Goal: Transaction & Acquisition: Obtain resource

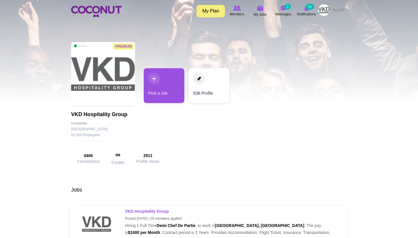
click at [284, 4] on div "Toggle navigation My Plan Members My Jobs Post a Job Messages 2 Notifications 5…" at bounding box center [209, 11] width 418 height 22
click at [284, 8] on img at bounding box center [284, 8] width 6 height 5
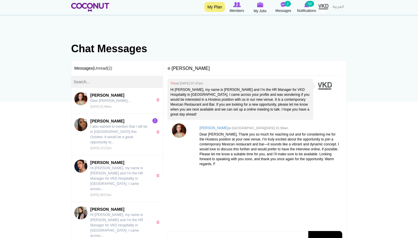
scroll to position [15, 0]
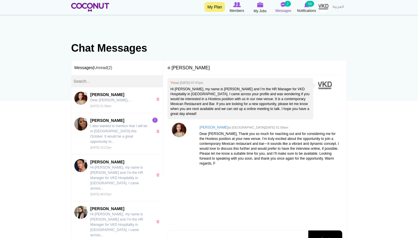
click at [281, 8] on span "Messages" at bounding box center [284, 11] width 16 height 6
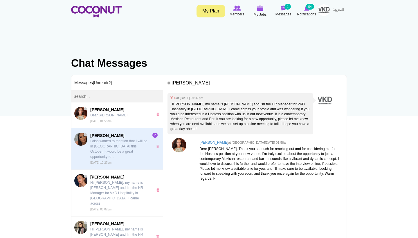
click at [125, 152] on p "I also wanted to mention that I will be in Dubai this October. It would be a gr…" at bounding box center [120, 149] width 60 height 21
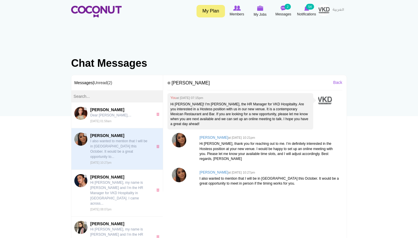
click at [180, 141] on img at bounding box center [179, 140] width 15 height 15
click at [223, 201] on div "You at Sun, Aug 24th, 2025 07:15pm Hi Lara! I'm Leonie, the HR Manager for VKD …" at bounding box center [255, 168] width 175 height 151
click at [258, 9] on img at bounding box center [260, 8] width 6 height 5
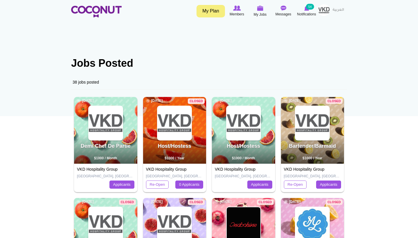
scroll to position [-16, 0]
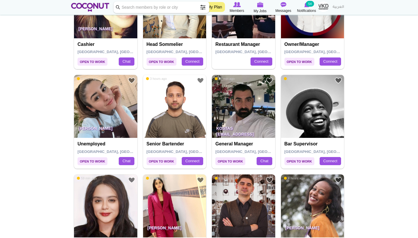
scroll to position [767, 0]
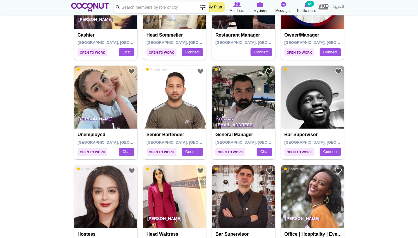
click at [123, 112] on p "Antonela Agustina Crouch" at bounding box center [105, 120] width 63 height 16
click at [114, 112] on p "[PERSON_NAME]" at bounding box center [105, 120] width 63 height 16
click at [107, 96] on img at bounding box center [105, 97] width 63 height 63
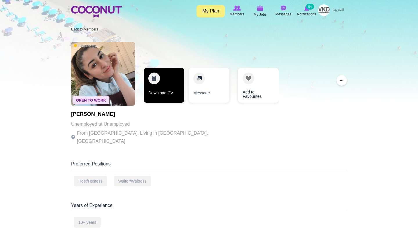
click at [157, 83] on link "Download CV" at bounding box center [164, 85] width 41 height 35
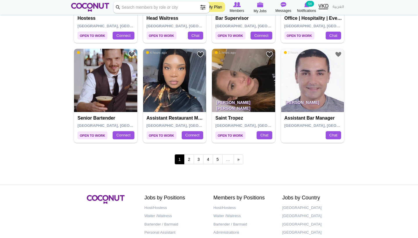
scroll to position [982, 0]
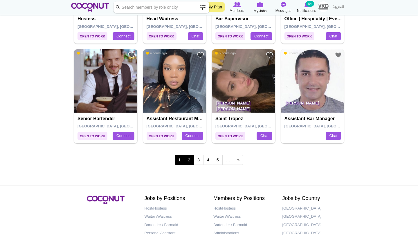
click at [193, 155] on link "2" at bounding box center [189, 160] width 10 height 10
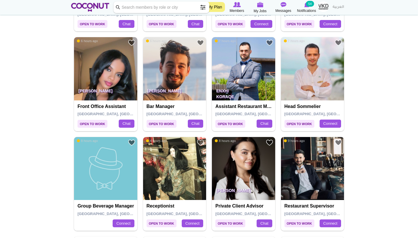
scroll to position [213, 0]
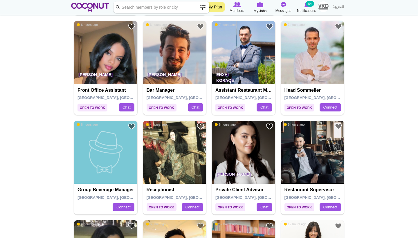
click at [93, 70] on p "Iliyuna Ahmed" at bounding box center [105, 76] width 63 height 16
click at [100, 60] on img at bounding box center [105, 52] width 63 height 63
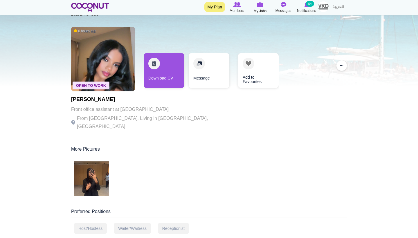
scroll to position [16, 0]
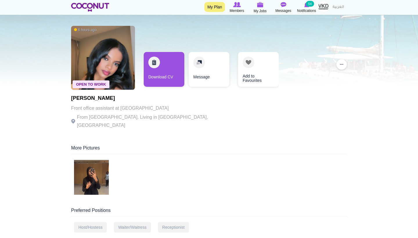
click at [91, 169] on img at bounding box center [91, 177] width 35 height 35
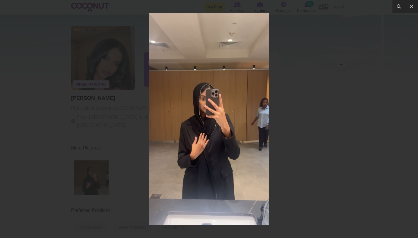
click at [300, 125] on div at bounding box center [209, 119] width 418 height 238
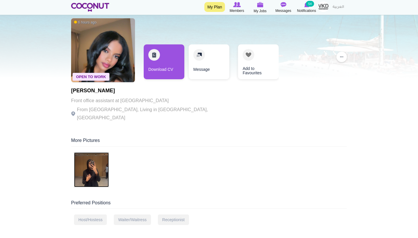
scroll to position [24, 0]
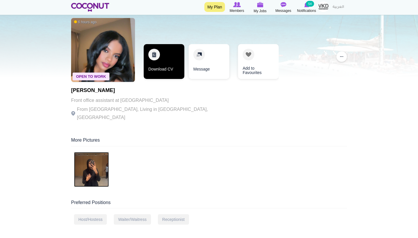
click at [169, 56] on link "Download CV" at bounding box center [164, 61] width 41 height 35
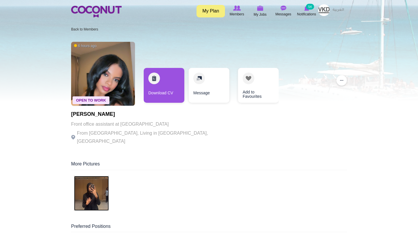
scroll to position [0, 0]
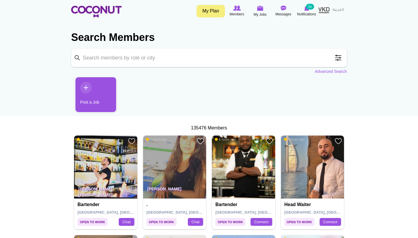
click at [184, 55] on input "Keyword" at bounding box center [209, 57] width 276 height 19
click at [337, 58] on span at bounding box center [339, 58] width 12 height 12
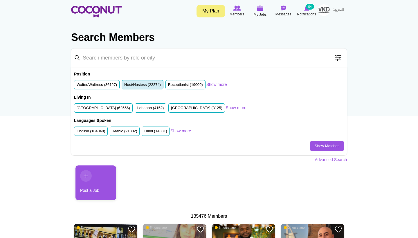
click at [150, 84] on label "Host/Hostess (22274)" at bounding box center [142, 85] width 37 height 6
click at [124, 86] on input "Host/Hostess (22274)" at bounding box center [124, 86] width 0 height 0
click at [101, 84] on label "Waiter/Waitress (36127)" at bounding box center [97, 85] width 40 height 6
click at [77, 86] on input "Waiter/Waitress (36127)" at bounding box center [77, 86] width 0 height 0
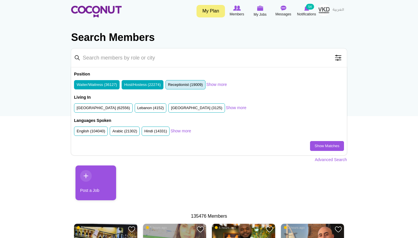
click at [194, 81] on li "Receptionist (19009)" at bounding box center [186, 85] width 40 height 10
click at [321, 145] on link "Show Matches" at bounding box center [327, 146] width 34 height 10
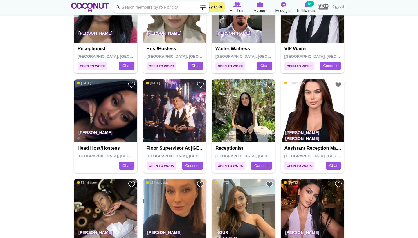
scroll to position [569, 0]
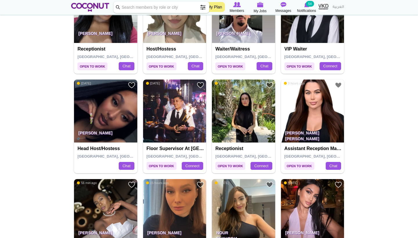
click at [112, 112] on img at bounding box center [105, 111] width 63 height 63
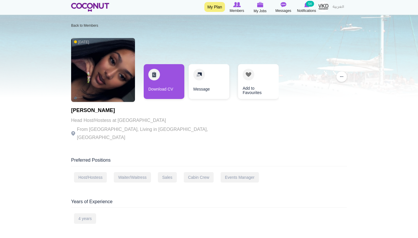
scroll to position [5, 0]
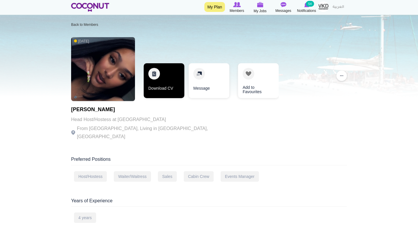
click at [164, 86] on link "Download CV" at bounding box center [164, 80] width 41 height 35
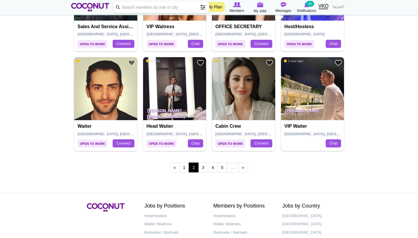
scroll to position [991, 0]
click at [247, 81] on img at bounding box center [243, 88] width 63 height 63
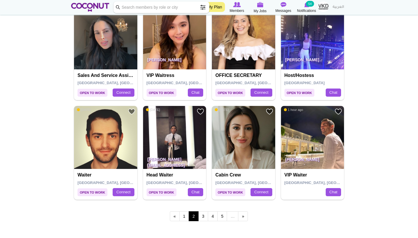
scroll to position [943, 0]
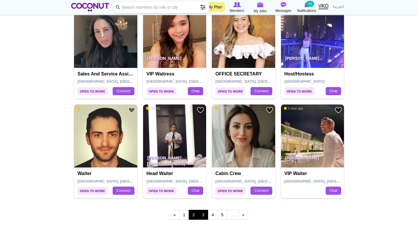
click at [201, 210] on link "3" at bounding box center [203, 215] width 10 height 10
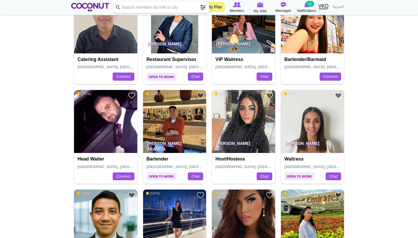
scroll to position [259, 0]
click at [236, 130] on img at bounding box center [243, 121] width 63 height 63
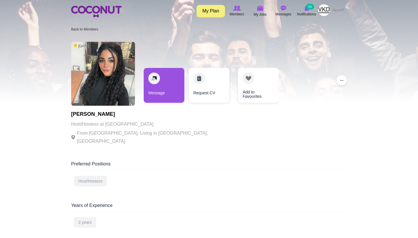
click at [99, 84] on img at bounding box center [103, 74] width 64 height 64
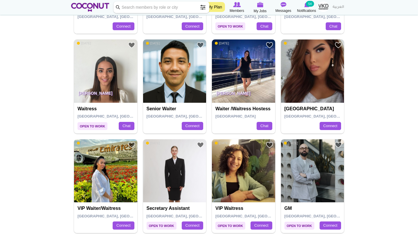
scroll to position [409, 0]
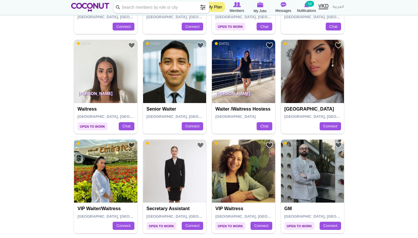
click at [104, 78] on img at bounding box center [105, 71] width 63 height 63
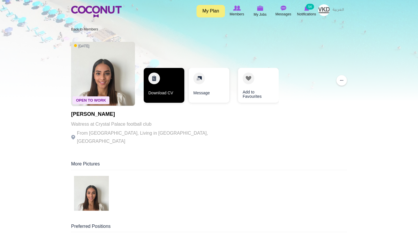
click at [152, 82] on link "Download CV" at bounding box center [164, 85] width 41 height 35
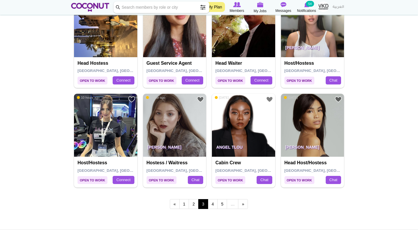
scroll to position [954, 0]
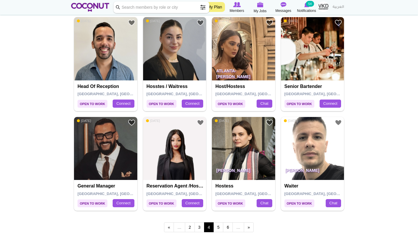
scroll to position [953, 0]
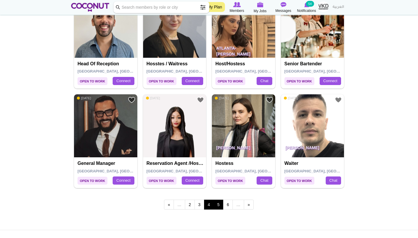
click at [217, 202] on link "5" at bounding box center [218, 205] width 10 height 10
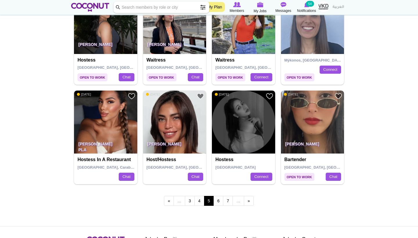
scroll to position [961, 0]
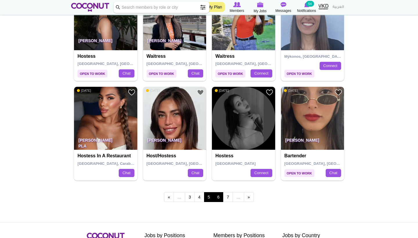
click at [219, 193] on link "6" at bounding box center [218, 197] width 10 height 10
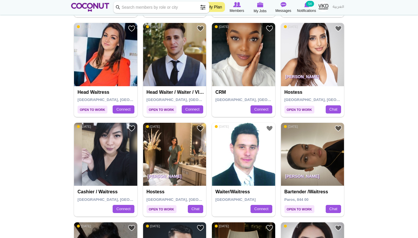
scroll to position [427, 0]
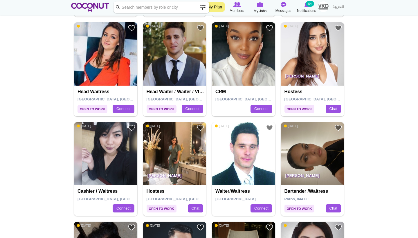
click at [173, 150] on img at bounding box center [174, 153] width 63 height 63
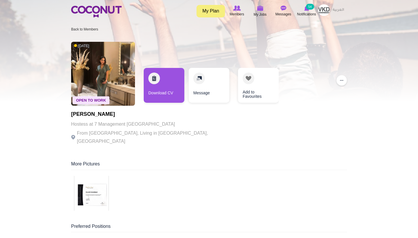
click at [89, 189] on img at bounding box center [91, 193] width 35 height 35
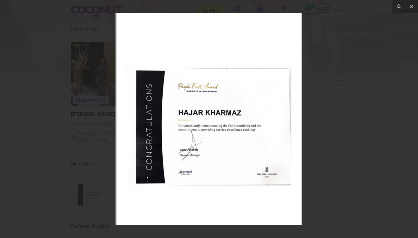
click at [361, 157] on div at bounding box center [209, 119] width 418 height 238
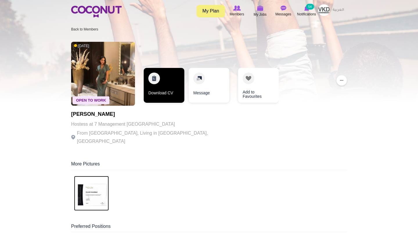
click at [175, 85] on link "Download CV" at bounding box center [164, 85] width 41 height 35
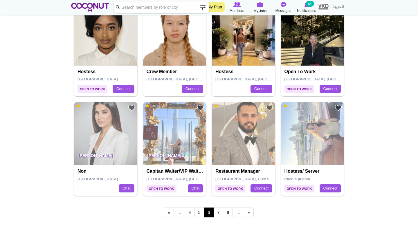
scroll to position [946, 0]
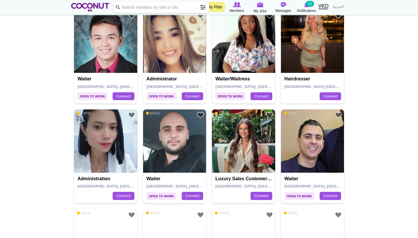
scroll to position [340, 0]
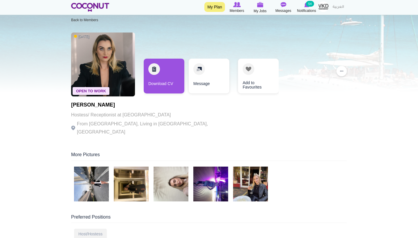
scroll to position [10, 0]
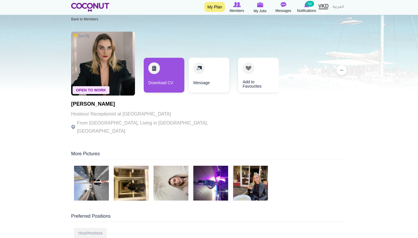
click at [89, 174] on img at bounding box center [91, 183] width 35 height 35
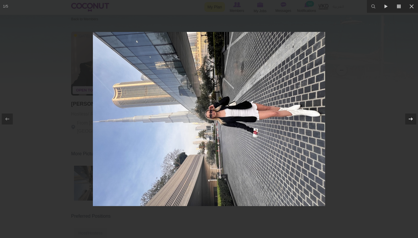
click at [416, 119] on div at bounding box center [410, 119] width 11 height 11
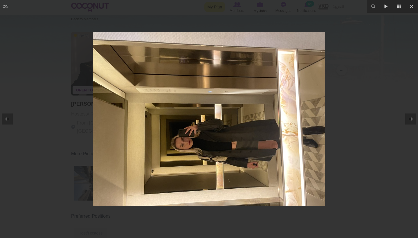
click at [416, 119] on div at bounding box center [410, 119] width 11 height 11
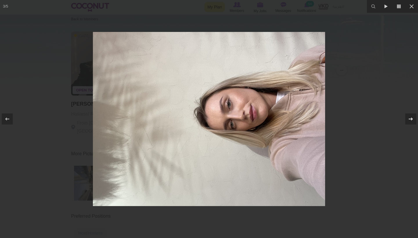
click at [416, 119] on div at bounding box center [410, 119] width 11 height 11
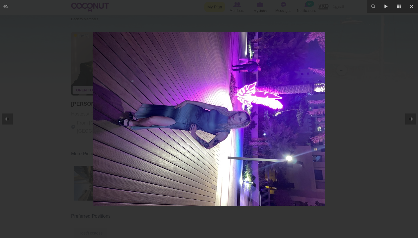
click at [416, 119] on div at bounding box center [410, 119] width 11 height 11
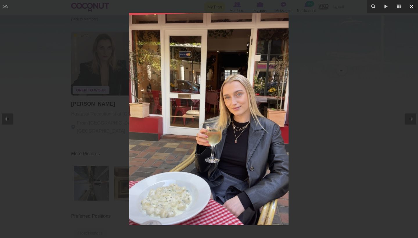
click at [415, 7] on button at bounding box center [411, 6] width 13 height 13
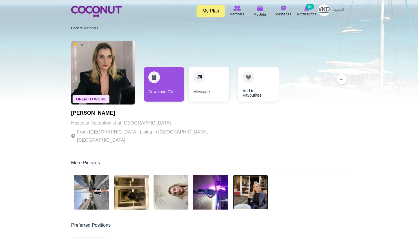
scroll to position [1, 0]
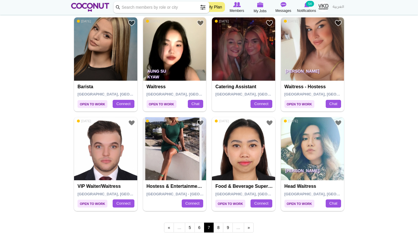
scroll to position [944, 0]
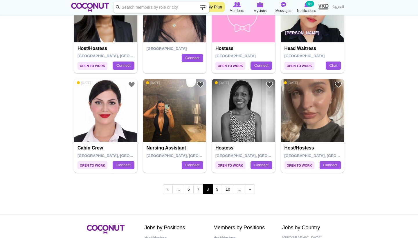
scroll to position [976, 0]
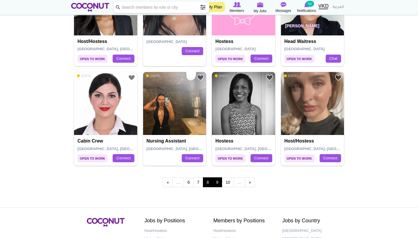
click at [220, 180] on link "9" at bounding box center [218, 182] width 10 height 10
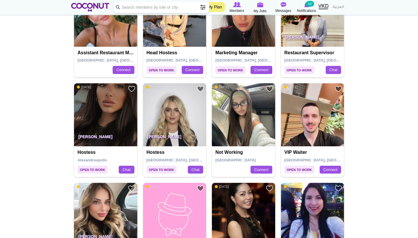
scroll to position [769, 0]
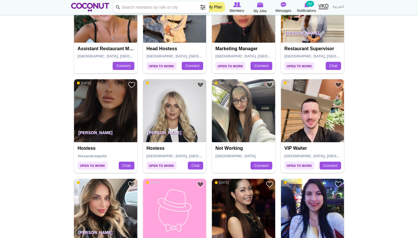
click at [175, 112] on img at bounding box center [174, 110] width 63 height 63
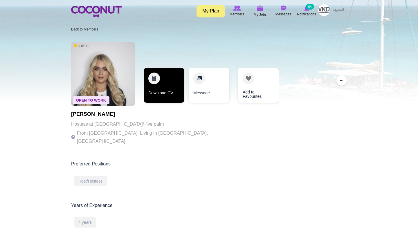
click at [169, 86] on link "Download CV" at bounding box center [164, 85] width 41 height 35
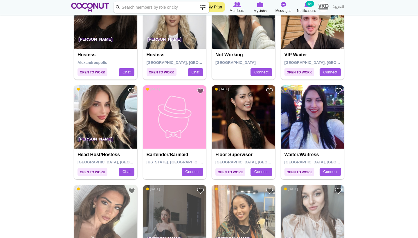
scroll to position [955, 0]
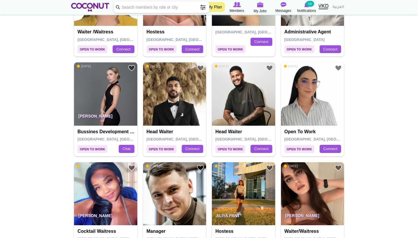
scroll to position [187, 0]
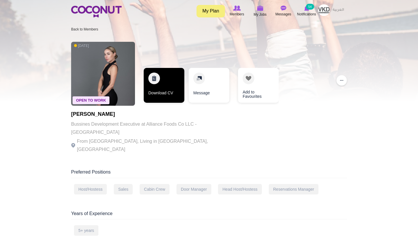
click at [161, 82] on link "Download CV" at bounding box center [164, 85] width 41 height 35
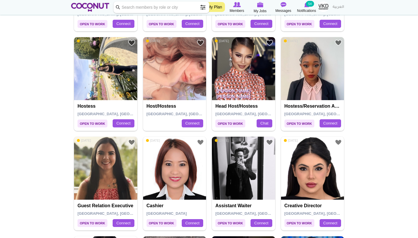
scroll to position [511, 0]
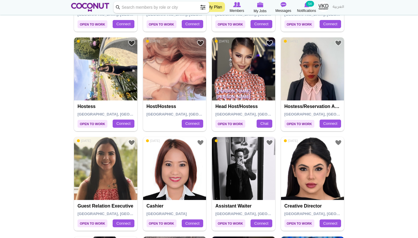
click at [231, 80] on img at bounding box center [243, 68] width 63 height 63
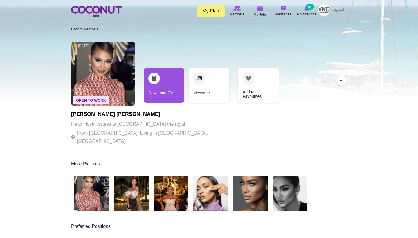
click at [146, 186] on img at bounding box center [131, 193] width 35 height 35
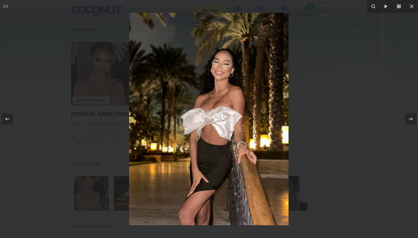
click at [365, 134] on div at bounding box center [209, 119] width 418 height 238
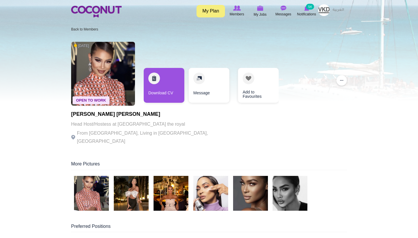
click at [130, 186] on img at bounding box center [131, 193] width 35 height 35
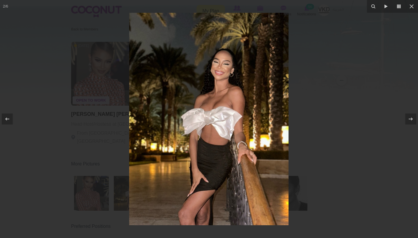
click at [329, 137] on div at bounding box center [209, 119] width 418 height 238
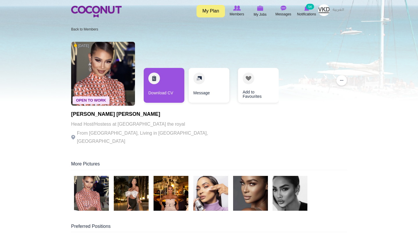
click at [175, 192] on img at bounding box center [171, 193] width 35 height 35
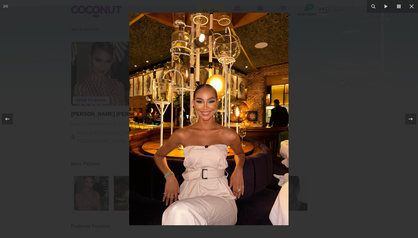
click at [315, 143] on div at bounding box center [209, 119] width 418 height 238
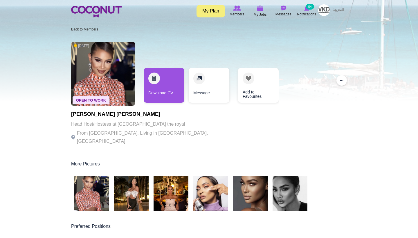
click at [292, 196] on img at bounding box center [290, 193] width 35 height 35
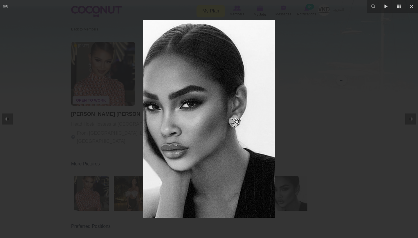
click at [321, 121] on div at bounding box center [209, 119] width 418 height 238
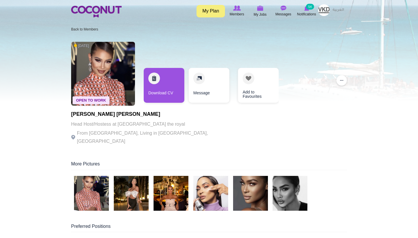
click at [247, 197] on img at bounding box center [250, 193] width 35 height 35
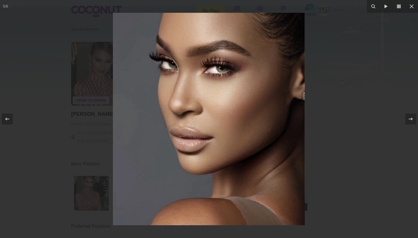
click at [334, 111] on div at bounding box center [209, 119] width 418 height 238
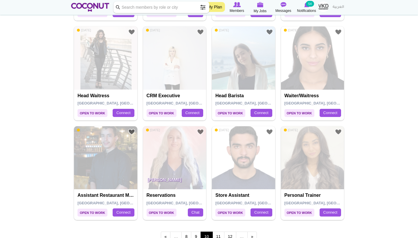
scroll to position [947, 0]
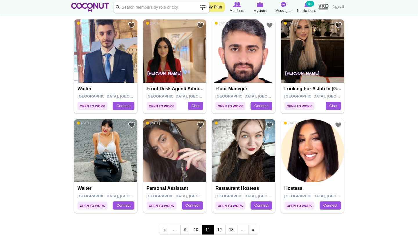
scroll to position [943, 0]
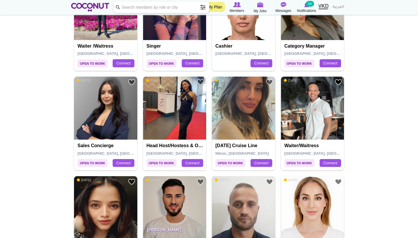
scroll to position [771, 0]
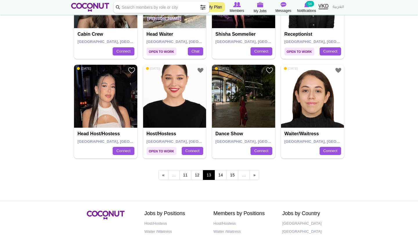
scroll to position [999, 0]
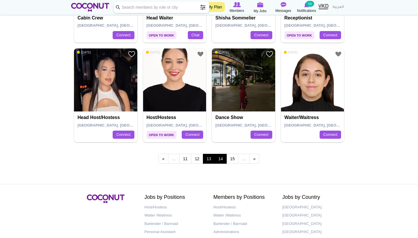
click at [224, 154] on link "14" at bounding box center [221, 159] width 12 height 10
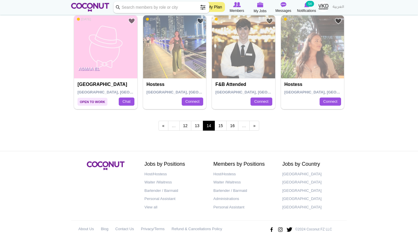
scroll to position [1032, 0]
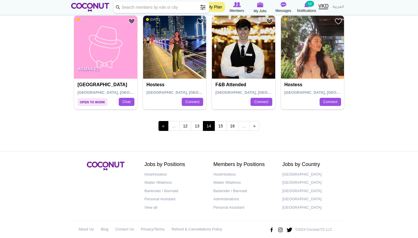
click at [164, 121] on link "‹ previous" at bounding box center [164, 126] width 10 height 10
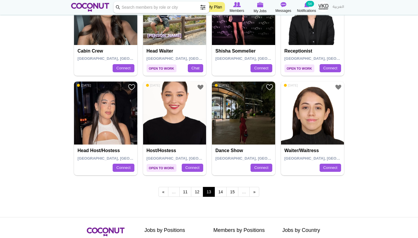
scroll to position [966, 0]
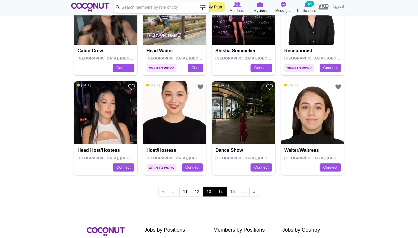
click at [223, 188] on link "14" at bounding box center [221, 192] width 12 height 10
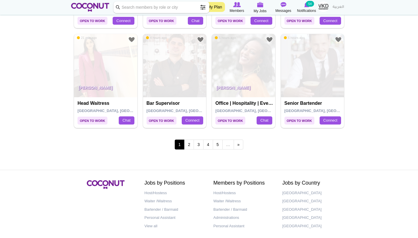
scroll to position [999, 0]
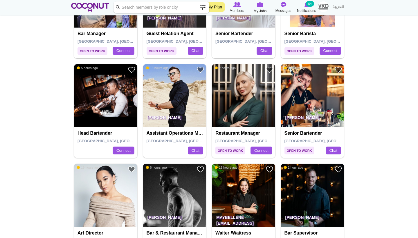
scroll to position [869, 0]
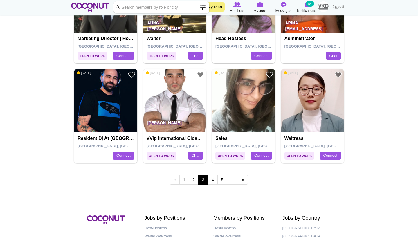
scroll to position [965, 0]
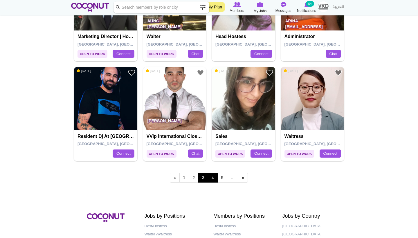
click at [215, 173] on link "4" at bounding box center [213, 178] width 10 height 10
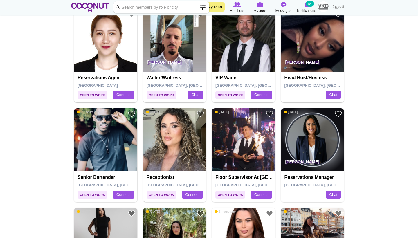
scroll to position [527, 0]
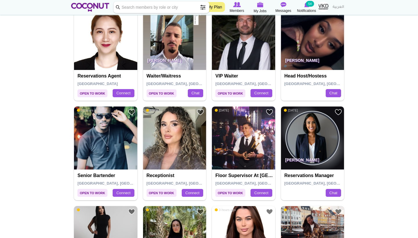
click at [170, 138] on img at bounding box center [174, 138] width 63 height 63
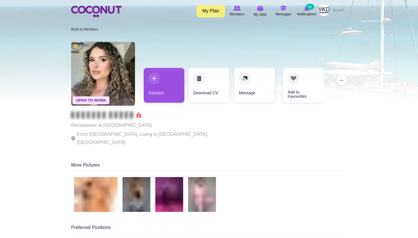
click at [142, 187] on img at bounding box center [137, 194] width 28 height 35
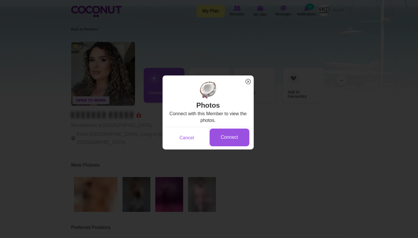
click at [249, 82] on span "x" at bounding box center [249, 82] width 8 height 8
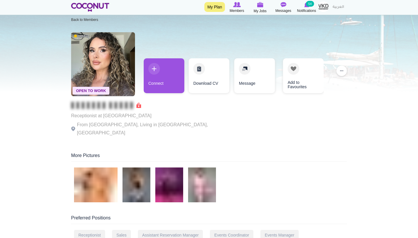
scroll to position [10, 0]
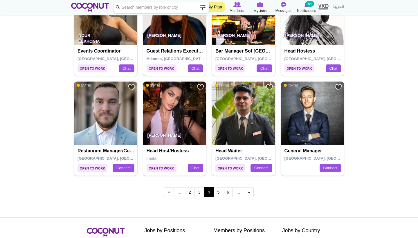
scroll to position [951, 0]
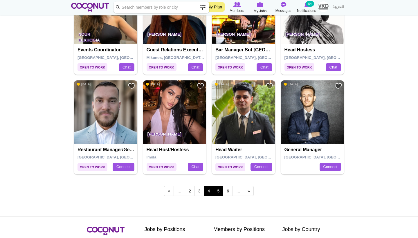
click at [218, 186] on link "5" at bounding box center [218, 191] width 10 height 10
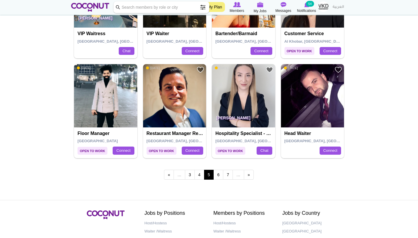
scroll to position [968, 0]
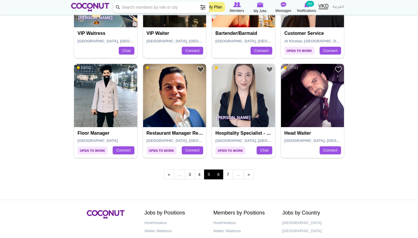
click at [221, 172] on link "6" at bounding box center [218, 175] width 10 height 10
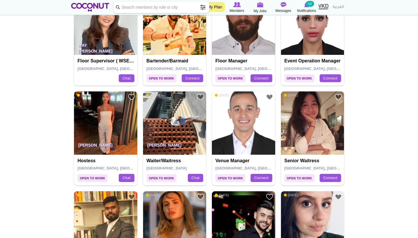
scroll to position [670, 0]
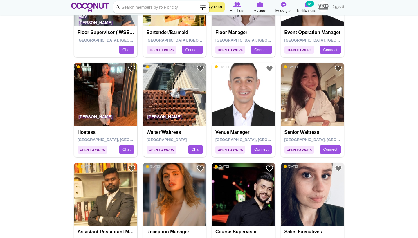
click at [96, 85] on img at bounding box center [105, 94] width 63 height 63
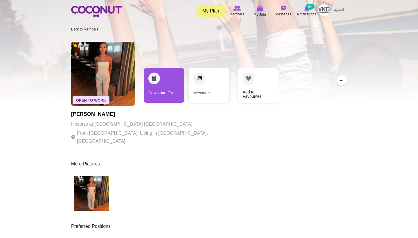
click at [82, 185] on img at bounding box center [91, 193] width 35 height 35
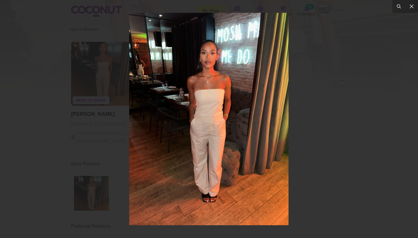
click at [329, 127] on div at bounding box center [209, 119] width 418 height 238
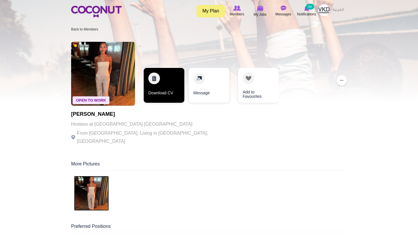
click at [167, 79] on link "Download CV" at bounding box center [164, 85] width 41 height 35
click at [150, 100] on link "Download CV" at bounding box center [164, 85] width 41 height 35
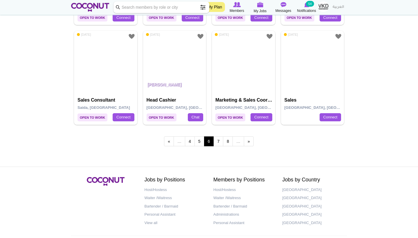
scroll to position [1005, 0]
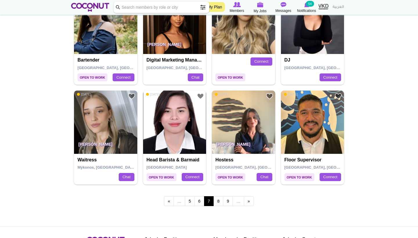
scroll to position [942, 0]
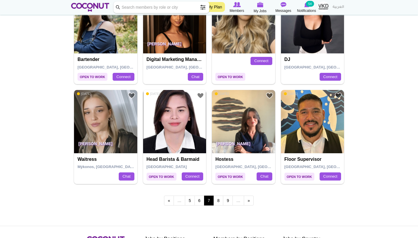
click at [251, 127] on img at bounding box center [243, 121] width 63 height 63
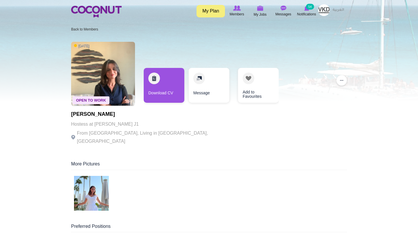
click at [96, 181] on img at bounding box center [91, 193] width 35 height 35
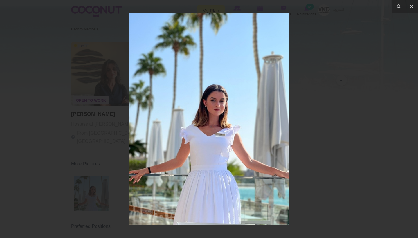
click at [316, 141] on div at bounding box center [209, 119] width 418 height 238
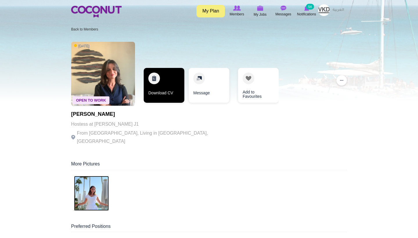
click at [175, 90] on link "Download CV" at bounding box center [164, 85] width 41 height 35
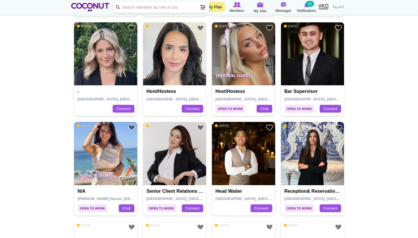
scroll to position [312, 0]
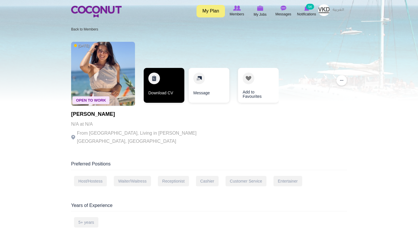
click at [173, 94] on link "Download CV" at bounding box center [164, 85] width 41 height 35
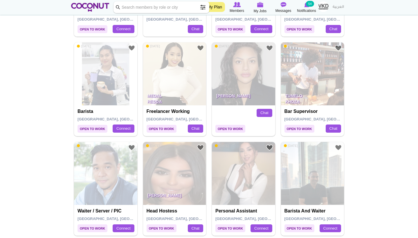
scroll to position [800, 0]
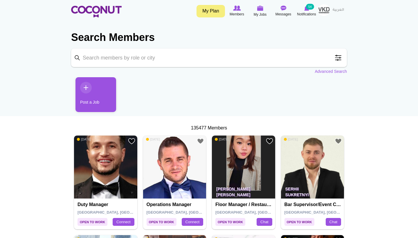
click at [175, 60] on input "Keyword" at bounding box center [209, 57] width 276 height 19
type input "waitress"
click button "Search" at bounding box center [0, 0] width 0 height 0
click at [171, 54] on input "waitress" at bounding box center [209, 57] width 276 height 19
click at [342, 62] on span at bounding box center [339, 58] width 12 height 12
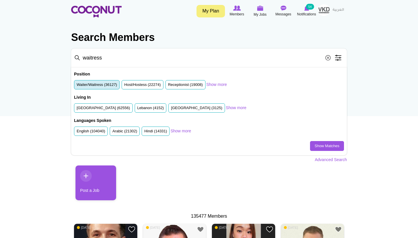
click at [103, 85] on label "Waiter/Waitress (36127)" at bounding box center [97, 85] width 40 height 6
click at [77, 86] on input "Waiter/Waitress (36127)" at bounding box center [77, 86] width 0 height 0
click at [141, 83] on label "Host/Hostess (22274)" at bounding box center [142, 85] width 37 height 6
click at [124, 86] on input "Host/Hostess (22274)" at bounding box center [124, 86] width 0 height 0
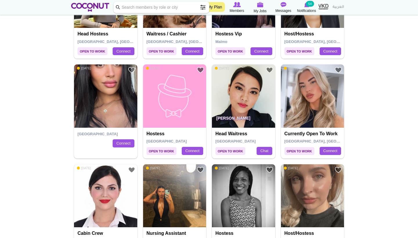
scroll to position [386, 0]
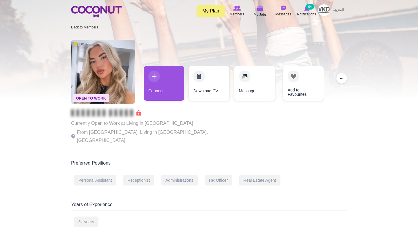
scroll to position [0, 0]
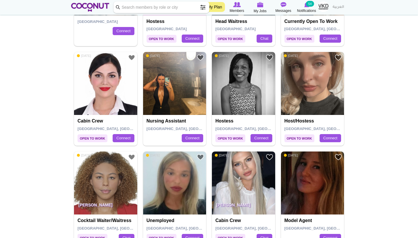
scroll to position [499, 0]
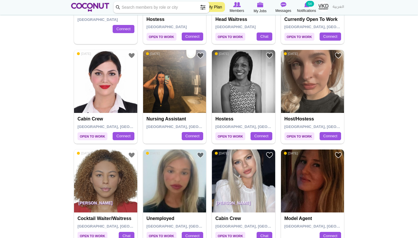
click at [167, 90] on img at bounding box center [174, 81] width 63 height 63
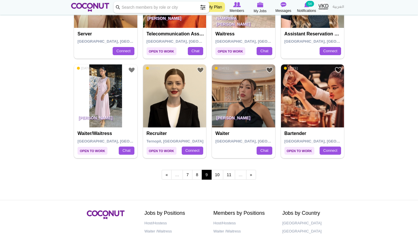
scroll to position [978, 0]
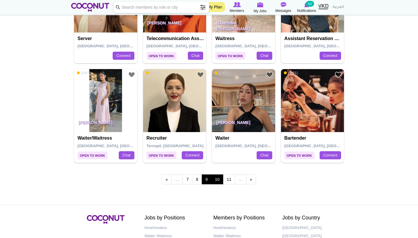
click at [216, 175] on link "10" at bounding box center [217, 180] width 12 height 10
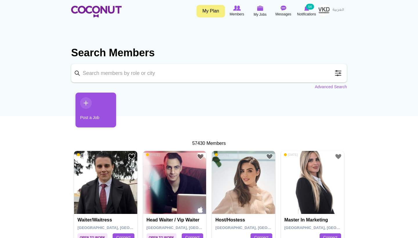
click at [164, 77] on input "Keyword" at bounding box center [209, 73] width 276 height 19
click at [340, 67] on input "Keyword" at bounding box center [209, 73] width 276 height 19
click at [338, 73] on span at bounding box center [339, 73] width 12 height 12
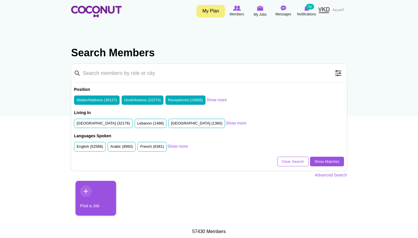
click at [130, 102] on label "Host/Hostess (22274)" at bounding box center [142, 101] width 37 height 6
click at [124, 101] on input "Host/Hostess (22274)" at bounding box center [124, 101] width 0 height 0
click at [191, 99] on label "Receptionist (19008)" at bounding box center [185, 101] width 35 height 6
click at [168, 101] on input "Receptionist (19008)" at bounding box center [168, 101] width 0 height 0
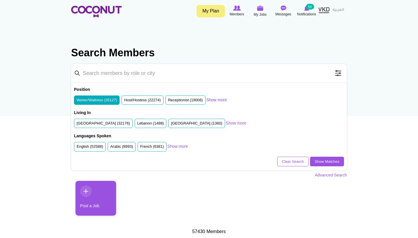
click at [222, 100] on link "Show more" at bounding box center [216, 100] width 21 height 6
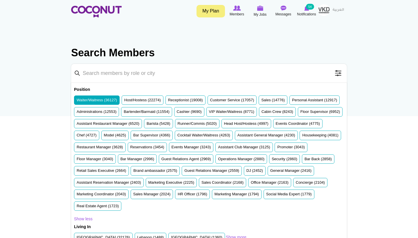
click at [104, 99] on label "Waiter/Waitress (36127)" at bounding box center [97, 101] width 40 height 6
click at [77, 101] on input "Waiter/Waitress (36127)" at bounding box center [77, 101] width 0 height 0
click at [112, 99] on label "Waiter/Waitress (36127)" at bounding box center [97, 101] width 40 height 6
click at [77, 101] on input "Waiter/Waitress (36127)" at bounding box center [77, 101] width 0 height 0
click at [138, 99] on label "Host/Hostess (22274)" at bounding box center [142, 101] width 37 height 6
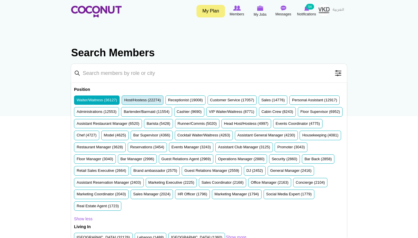
click at [124, 101] on input "Host/Hostess (22274)" at bounding box center [124, 101] width 0 height 0
click at [85, 222] on link "Show less" at bounding box center [83, 219] width 19 height 6
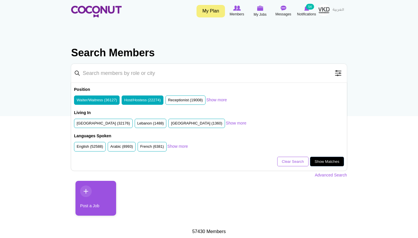
click at [328, 157] on link "Show Matches" at bounding box center [327, 162] width 34 height 10
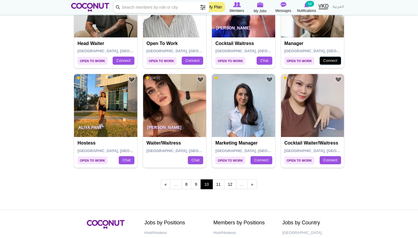
scroll to position [974, 0]
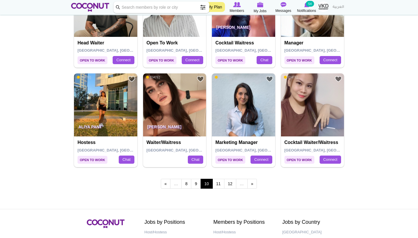
click at [176, 179] on span "…" at bounding box center [176, 184] width 12 height 10
click at [184, 179] on link "8" at bounding box center [187, 184] width 10 height 10
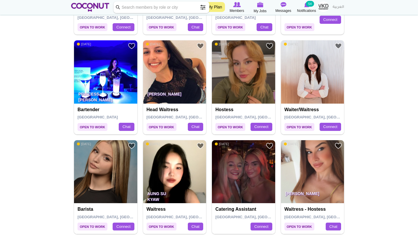
scroll to position [209, 0]
